Goal: Communication & Community: Answer question/provide support

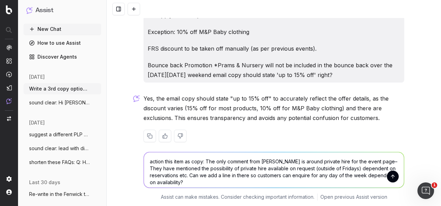
scroll to position [791, 0]
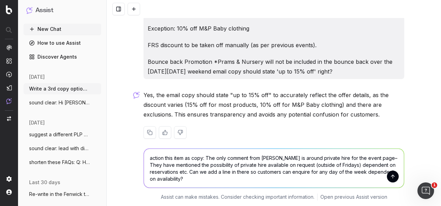
click at [205, 158] on textarea "action this item as copy: The only comment from Greggs is around private hire f…" at bounding box center [274, 168] width 260 height 39
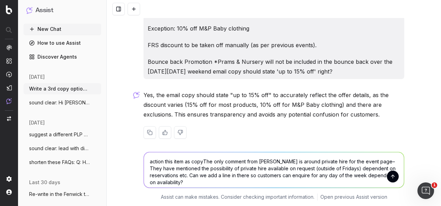
scroll to position [788, 0]
type textarea "action this item as copy: The only comment from Greggs is around private hire f…"
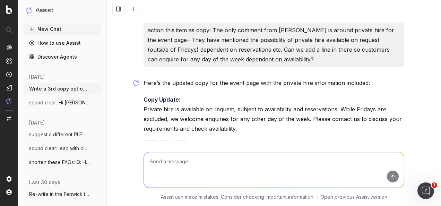
scroll to position [929, 0]
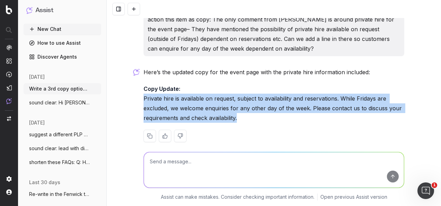
drag, startPoint x: 237, startPoint y: 108, endPoint x: 142, endPoint y: 91, distance: 97.2
click at [144, 91] on p "Copy Update: Private hire is available on request, subject to availability and …" at bounding box center [274, 103] width 261 height 39
copy p "Private hire is available on request, subject to availability and reservations.…"
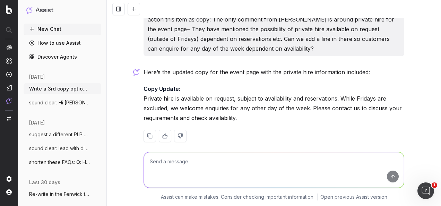
click at [242, 164] on textarea at bounding box center [274, 169] width 260 height 35
paste textarea "Private hire is available on request, subject to availability and reservations.…"
type textarea "remove date mention from copy: Private hire is available on request, subject to…"
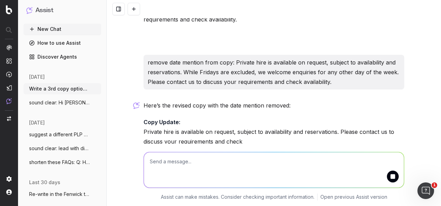
scroll to position [1052, 0]
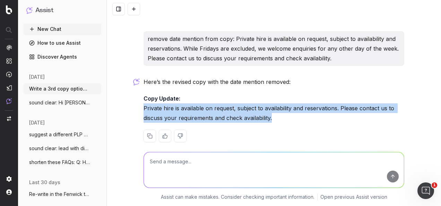
drag, startPoint x: 283, startPoint y: 108, endPoint x: 142, endPoint y: 98, distance: 141.3
click at [144, 98] on p "Copy Update: Private hire is available on request, subject to availability and …" at bounding box center [274, 108] width 261 height 29
copy p "Private hire is available on request, subject to availability and reservations.…"
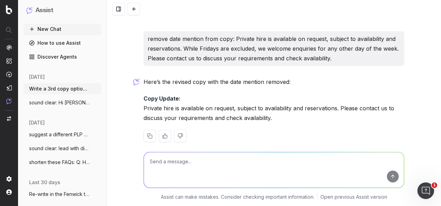
click at [208, 171] on textarea at bounding box center [274, 169] width 260 height 35
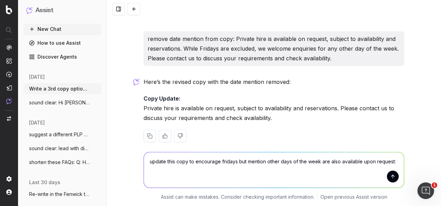
paste textarea "Private hire is available on request, subject to availability and reservations.…"
type textarea "update this copy to encourage fridays but mention other days of the week are al…"
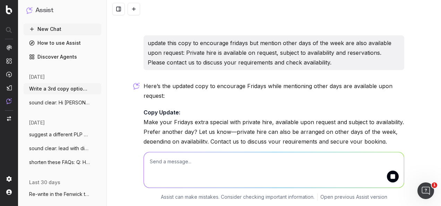
scroll to position [1193, 0]
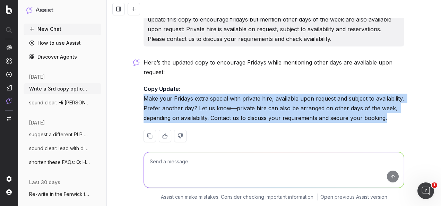
drag, startPoint x: 390, startPoint y: 110, endPoint x: 143, endPoint y: 90, distance: 248.3
click at [144, 90] on p "Copy Update: Make your Fridays extra special with private hire, available upon …" at bounding box center [274, 103] width 261 height 39
copy p "Make your Fridays extra special with private hire, available upon request and s…"
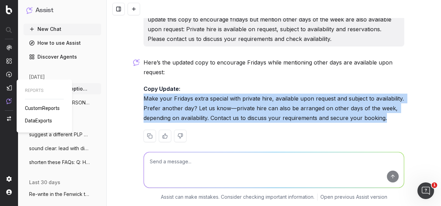
click at [9, 85] on img at bounding box center [9, 88] width 6 height 6
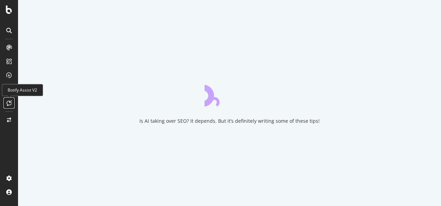
click at [8, 102] on icon at bounding box center [9, 103] width 5 height 6
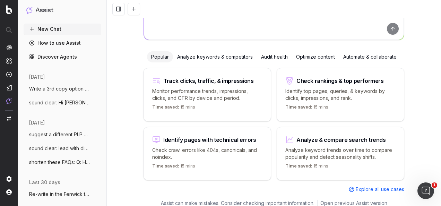
scroll to position [22, 0]
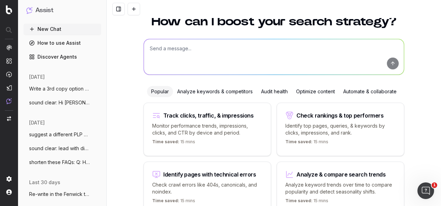
click at [199, 89] on div "Analyze keywords & competitors" at bounding box center [215, 91] width 84 height 11
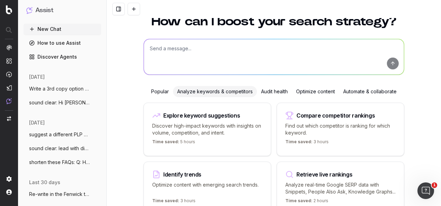
click at [168, 116] on div "Explore keyword suggestions" at bounding box center [201, 116] width 77 height 6
type textarea "Find and group the top keywords for"
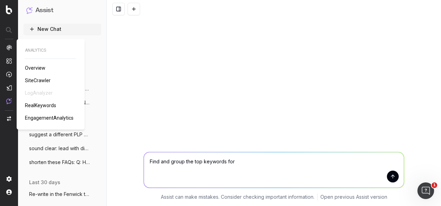
click at [34, 81] on span "SiteCrawler" at bounding box center [38, 81] width 26 height 6
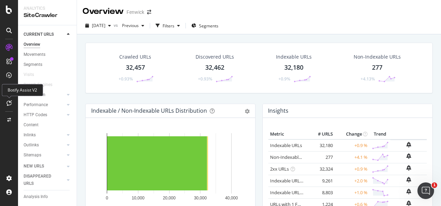
click at [12, 103] on div at bounding box center [8, 103] width 11 height 11
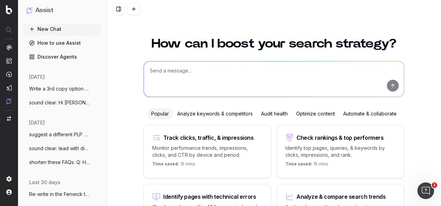
click at [183, 79] on textarea at bounding box center [274, 78] width 260 height 35
paste textarea "Copy required for A1 to go with QR code to encourage ticket sales for wreath ma…"
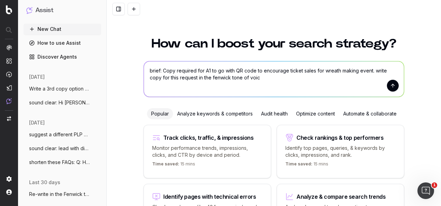
type textarea "brief: Copy required for A1 to go with QR code to encourage ticket sales for wr…"
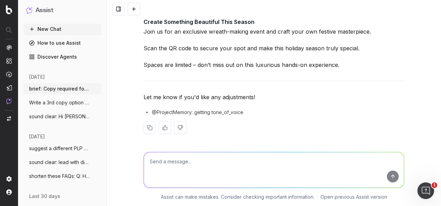
scroll to position [35, 0]
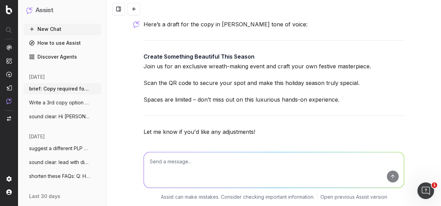
drag, startPoint x: 337, startPoint y: 100, endPoint x: 137, endPoint y: 54, distance: 205.0
click at [137, 54] on div "brief: Copy required for A1 to go with QR code to encourage ticket sales for wr…" at bounding box center [274, 103] width 335 height 206
click at [7, 100] on img at bounding box center [9, 101] width 6 height 6
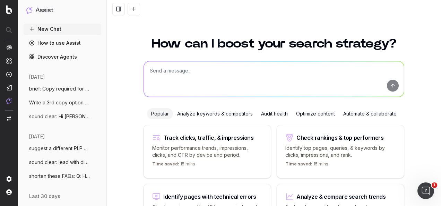
click at [187, 73] on textarea at bounding box center [274, 78] width 260 height 35
paste textarea "Subject Line Copy option 1: Women's Coats & Jackets: Seasonal Picks Copy option…"
type textarea "re-write in fenwick tone of voice: Subject Line Copy option 1: Women's Coats & …"
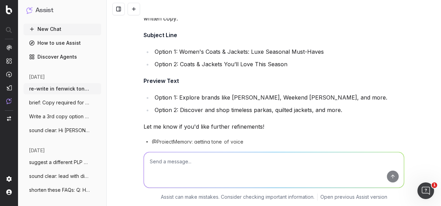
scroll to position [110, 0]
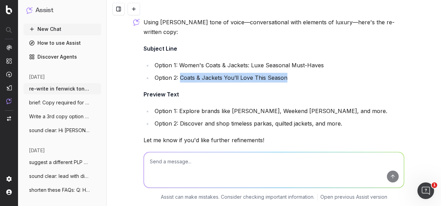
drag, startPoint x: 295, startPoint y: 71, endPoint x: 178, endPoint y: 64, distance: 117.2
click at [178, 73] on li "Option 2: Coats & Jackets You’ll Love This Season" at bounding box center [279, 78] width 252 height 10
copy li "Coats & Jackets You’ll Love This Season"
click at [234, 73] on li "Option 2: Coats & Jackets You’ll Love This Season" at bounding box center [279, 78] width 252 height 10
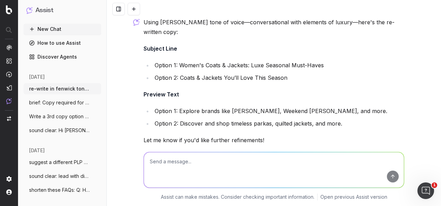
click at [304, 73] on li "Option 2: Coats & Jackets You’ll Love This Season" at bounding box center [279, 78] width 252 height 10
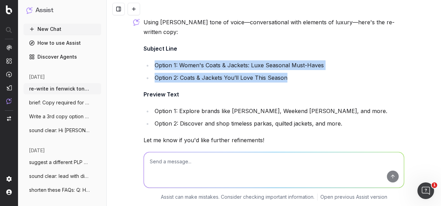
drag, startPoint x: 299, startPoint y: 67, endPoint x: 150, endPoint y: 54, distance: 149.5
click at [150, 60] on ul "Option 1: Women's Coats & Jackets: Luxe Seasonal Must-Haves Option 2: Coats & J…" at bounding box center [274, 71] width 261 height 22
copy ul "Option 1: Women's Coats & Jackets: Luxe Seasonal Must-Haves Option 2: Coats & J…"
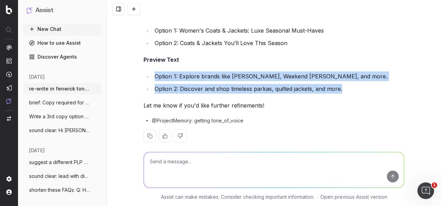
drag, startPoint x: 325, startPoint y: 79, endPoint x: 118, endPoint y: 69, distance: 206.4
click at [118, 69] on div "re-write in fenwick tone of voice: Subject Line Copy option 1: Women's Coats & …" at bounding box center [274, 103] width 335 height 206
copy ul "Option 1: Explore brands like [PERSON_NAME], Weekend [PERSON_NAME], and more. O…"
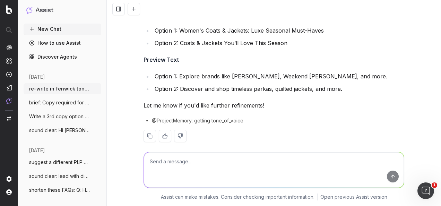
click at [187, 167] on textarea at bounding box center [274, 169] width 260 height 35
paste textarea "Title Copy option 1: Women's Coats & Jackets Copy option 2: Women's Coats & Jac…"
type textarea "re-write these email title copy in the fenwick tone of voice: Title Copy option…"
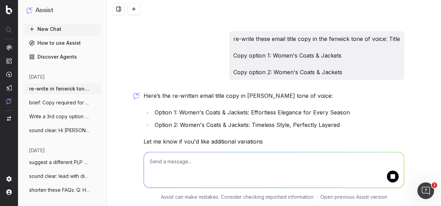
scroll to position [291, 0]
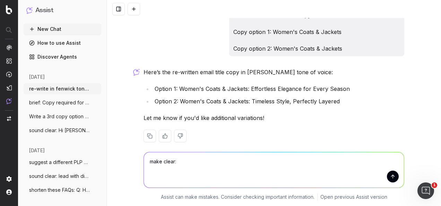
paste textarea "Copy option 1: Seasonal Style: Women's Coats & Jackets"
type textarea "make clear: Copy option 1: Seasonal Style: Women's Coats & Jackets"
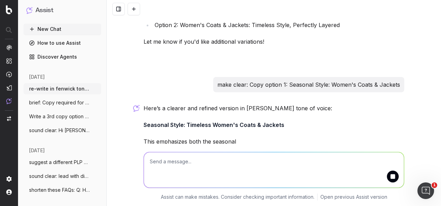
scroll to position [401, 0]
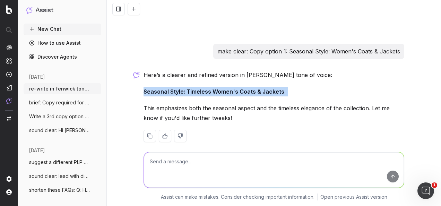
drag, startPoint x: 270, startPoint y: 82, endPoint x: 140, endPoint y: 85, distance: 130.9
copy p "Seasonal Style: Timeless Women's Coats & Jackets"
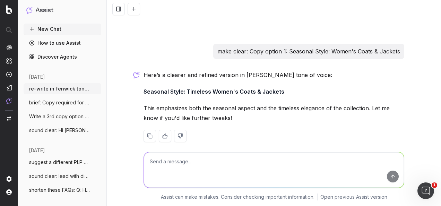
click at [233, 177] on textarea at bounding box center [274, 169] width 260 height 35
paste textarea "Copy option 1: Seasonal Style: Timeless Women's Coats & Jackets"
type textarea "shorten this: Copy option 1: Seasonal Style: Timeless Women's Coats & Jackets"
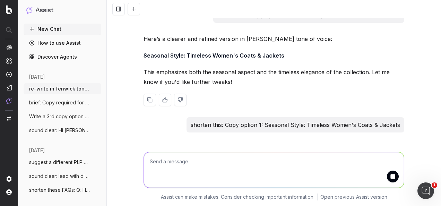
scroll to position [467, 0]
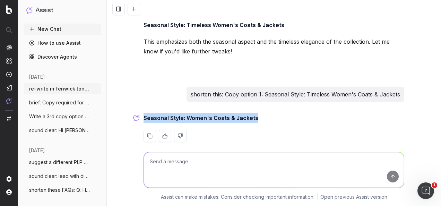
drag, startPoint x: 257, startPoint y: 106, endPoint x: 140, endPoint y: 105, distance: 117.7
copy strong "Seasonal Style: Women's Coats & Jackets"
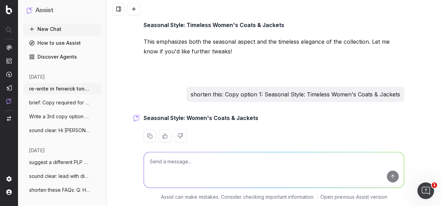
click at [171, 156] on textarea at bounding box center [274, 169] width 260 height 35
paste textarea "Re-write in the Fenwick tone of voice: Layer up in style this season & beyond a…"
type textarea "Re-write in the Fenwick tone of voice: Layer up in style this season & beyond a…"
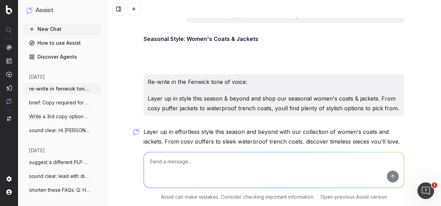
scroll to position [570, 0]
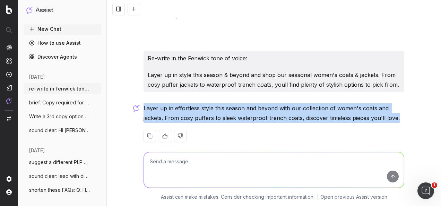
drag, startPoint x: 363, startPoint y: 109, endPoint x: 140, endPoint y: 98, distance: 223.1
copy p "Layer up in effortless style this season and beyond with our collection of wome…"
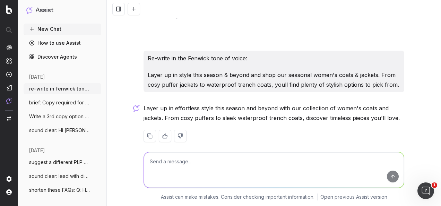
click at [205, 156] on textarea at bounding box center [274, 169] width 260 height 35
type textarea "r"
paste textarea "Main body (copy) Copy option 1: Layer up in effortless style this season and be…"
type textarea "write a second copy version in the fenwick tone of voice: Main body (copy) Copy…"
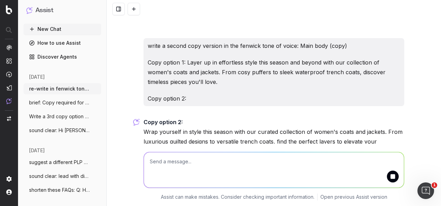
scroll to position [709, 0]
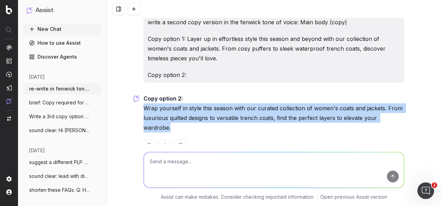
drag, startPoint x: 344, startPoint y: 105, endPoint x: 135, endPoint y: 100, distance: 208.7
click at [135, 100] on div "re-write in fenwick tone of voice: Subject Line Copy option 1: Women's Coats & …" at bounding box center [274, 103] width 335 height 206
copy p "Wrap yourself in style this season with our curated collection of women's coats…"
